Goal: Task Accomplishment & Management: Use online tool/utility

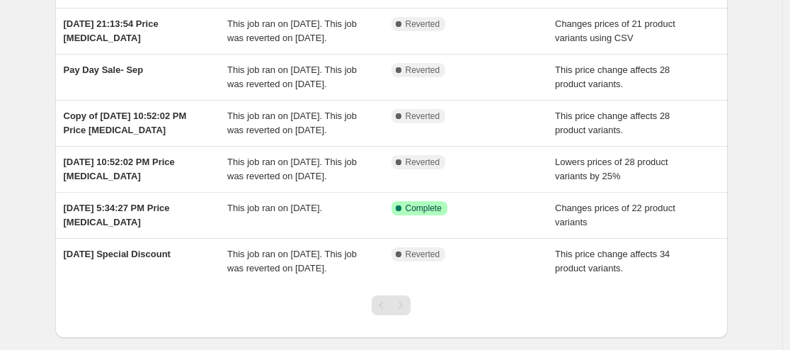
scroll to position [164, 0]
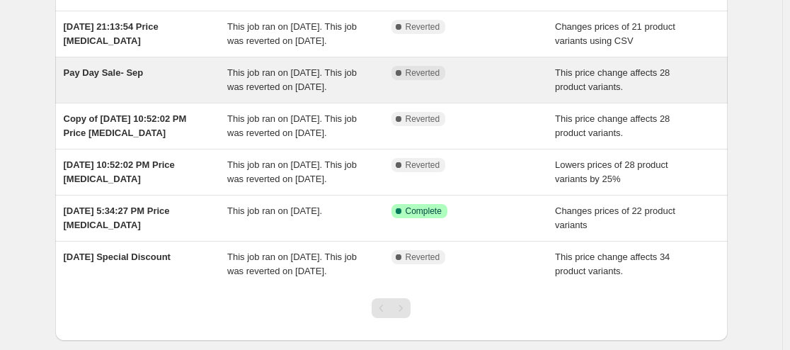
click at [607, 92] on span "This price change affects 28 product variants." at bounding box center [612, 79] width 115 height 25
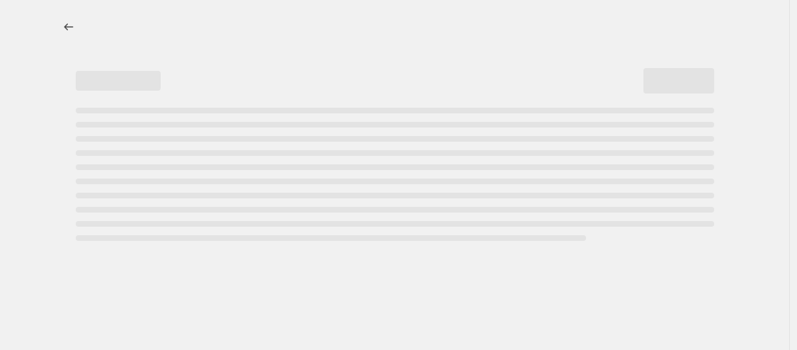
select select "pcap"
select select "no_change"
select select "product_status"
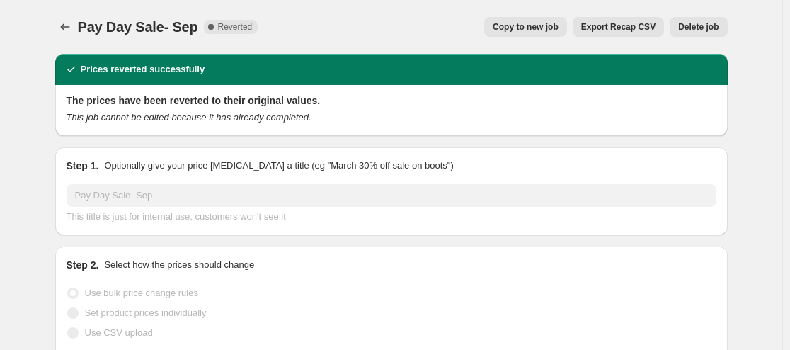
click at [544, 18] on button "Copy to new job" at bounding box center [525, 27] width 83 height 20
select select "pcap"
select select "no_change"
select select "product_status"
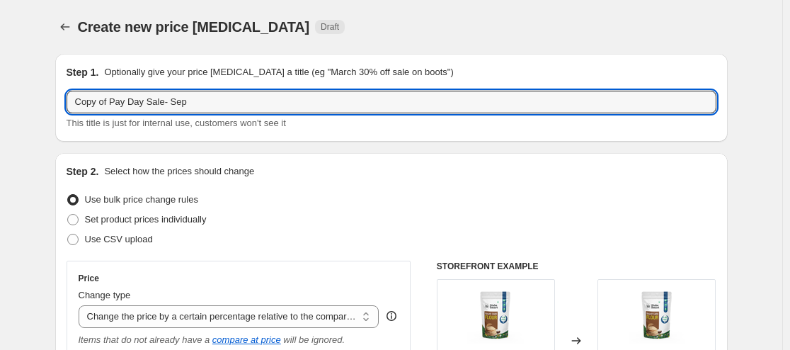
drag, startPoint x: 115, startPoint y: 102, endPoint x: -38, endPoint y: 119, distance: 153.1
click at [0, 119] on html "Home Settings Plans Skip to content Create new price change job. This page is r…" at bounding box center [395, 175] width 790 height 350
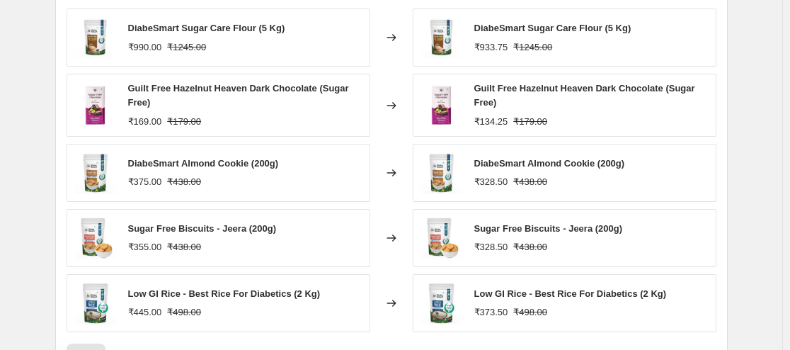
scroll to position [1249, 0]
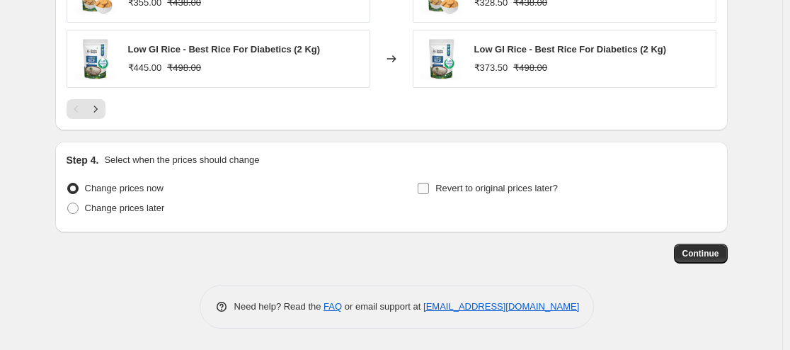
type input "Pay Day Sale- Oct"
click at [445, 185] on span "Revert to original prices later?" at bounding box center [496, 188] width 122 height 11
click at [429, 185] on input "Revert to original prices later?" at bounding box center [423, 188] width 11 height 11
checkbox input "true"
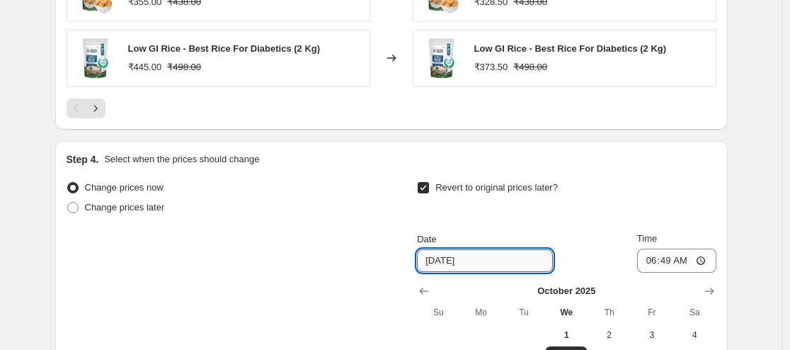
click at [443, 260] on input "10/8/2025" at bounding box center [485, 260] width 136 height 23
click at [452, 258] on input "10/8/2025" at bounding box center [485, 260] width 136 height 23
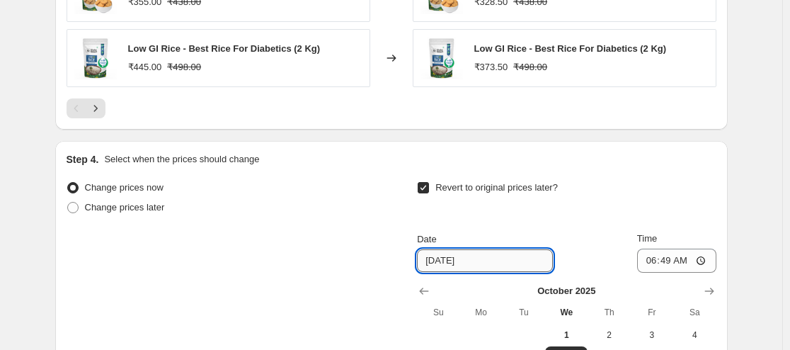
click at [452, 258] on input "10/8/2025" at bounding box center [485, 260] width 136 height 23
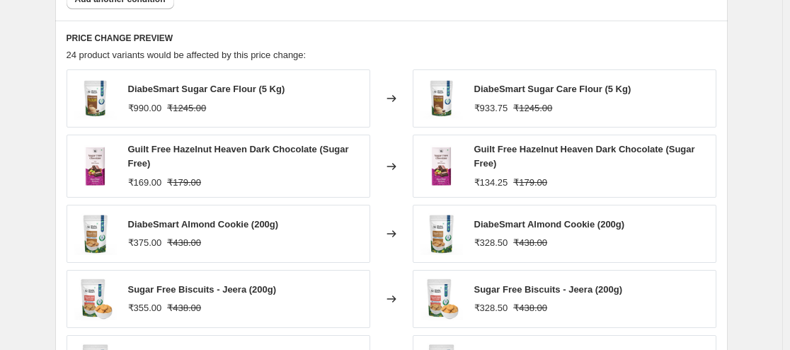
scroll to position [1491, 0]
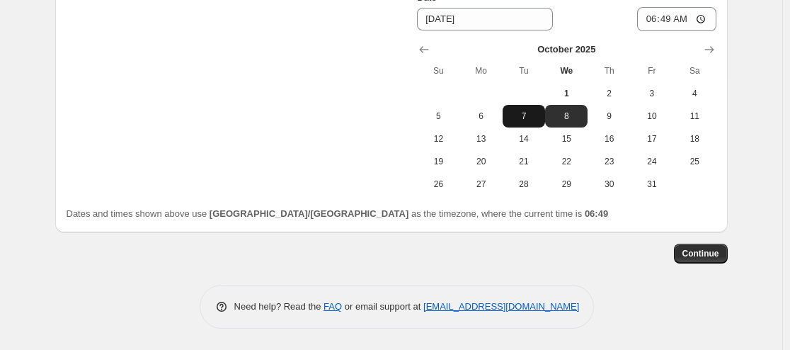
click at [529, 120] on span "7" at bounding box center [523, 115] width 31 height 11
type input "10/7/2025"
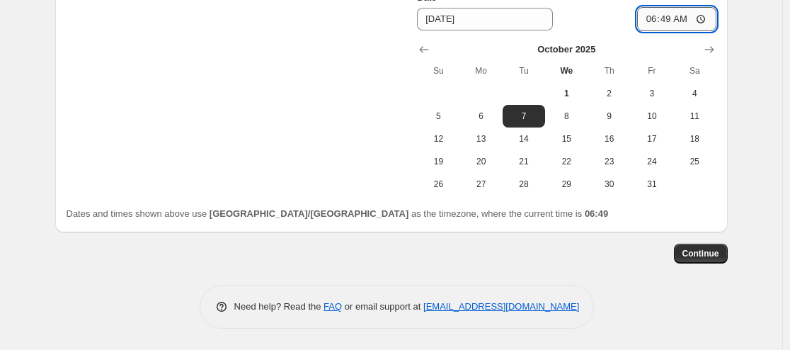
click at [652, 17] on input "06:49" at bounding box center [676, 19] width 79 height 24
type input "23:59"
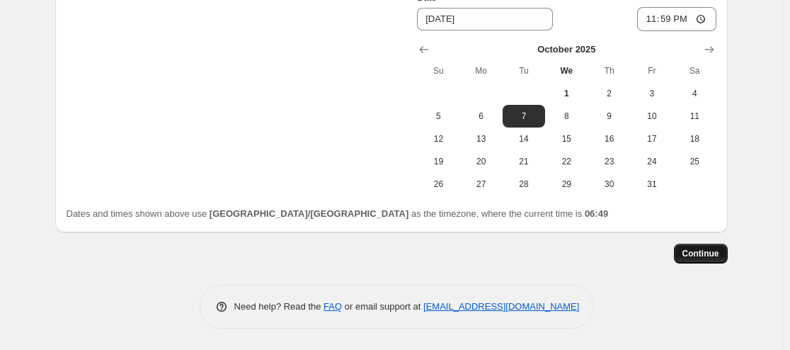
click at [707, 257] on span "Continue" at bounding box center [700, 253] width 37 height 11
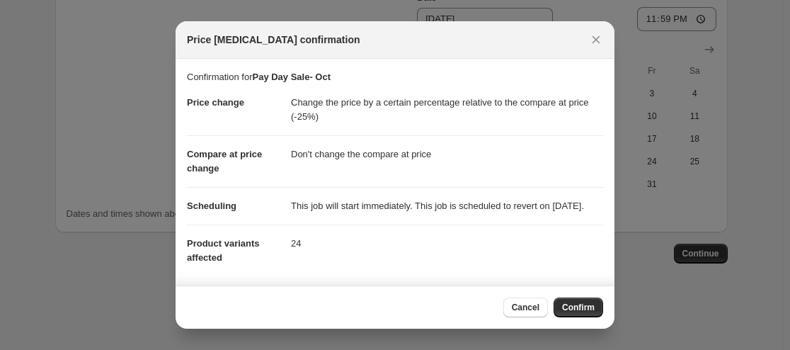
click at [614, 225] on div at bounding box center [395, 175] width 790 height 350
click at [614, 225] on div "Step 4. Select when the prices should change Change prices now Change prices la…" at bounding box center [391, 65] width 672 height 333
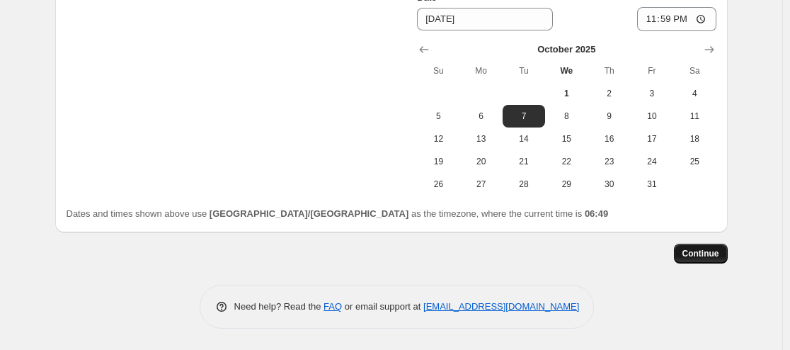
click at [692, 257] on span "Continue" at bounding box center [700, 253] width 37 height 11
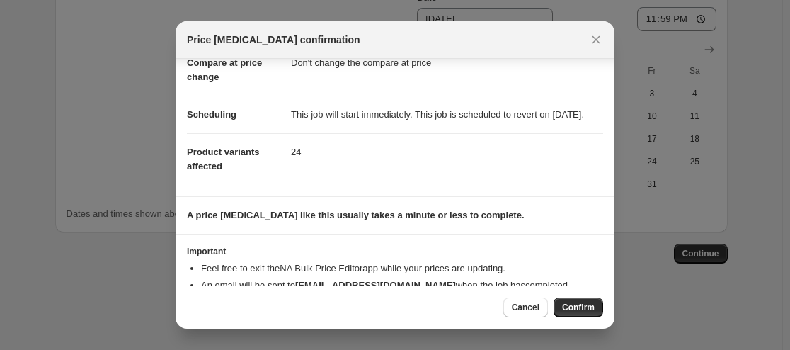
scroll to position [144, 0]
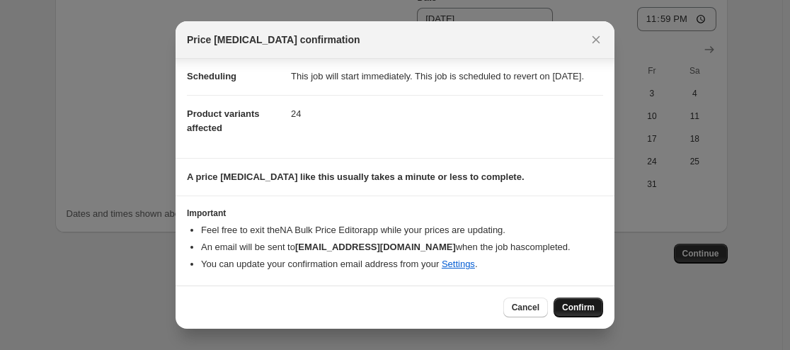
click at [576, 306] on span "Confirm" at bounding box center [578, 307] width 33 height 11
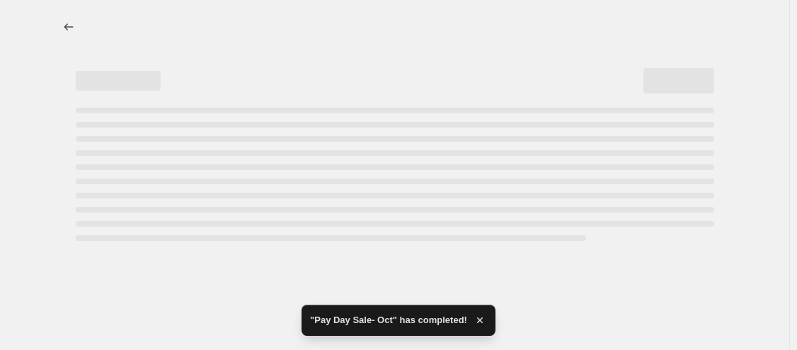
select select "pcap"
select select "no_change"
select select "product_status"
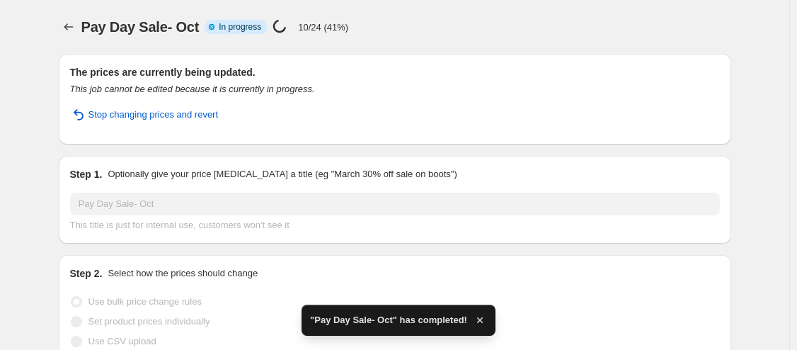
drag, startPoint x: 794, startPoint y: 306, endPoint x: 770, endPoint y: -24, distance: 330.7
click at [770, 0] on html "Home Settings Plans Skip to content Pay Day Sale- Oct. This page is ready Pay D…" at bounding box center [398, 175] width 797 height 350
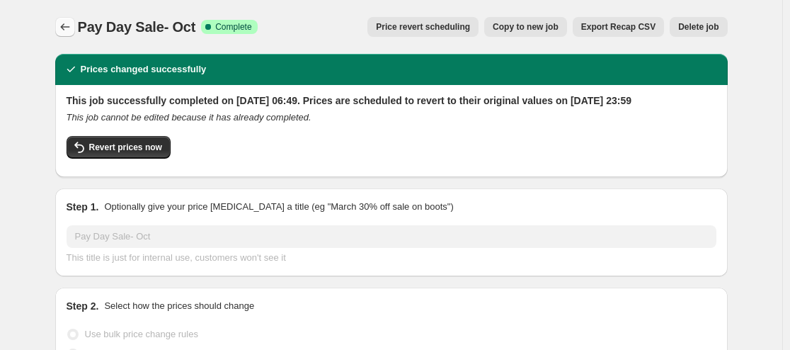
click at [66, 23] on icon "Price change jobs" at bounding box center [65, 27] width 14 height 14
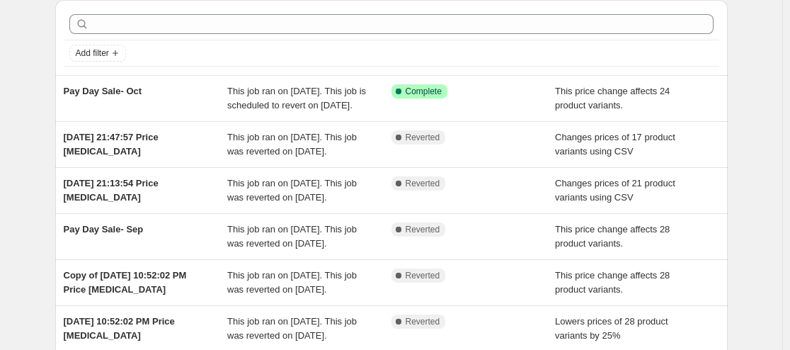
scroll to position [55, 0]
